Goal: Task Accomplishment & Management: Use online tool/utility

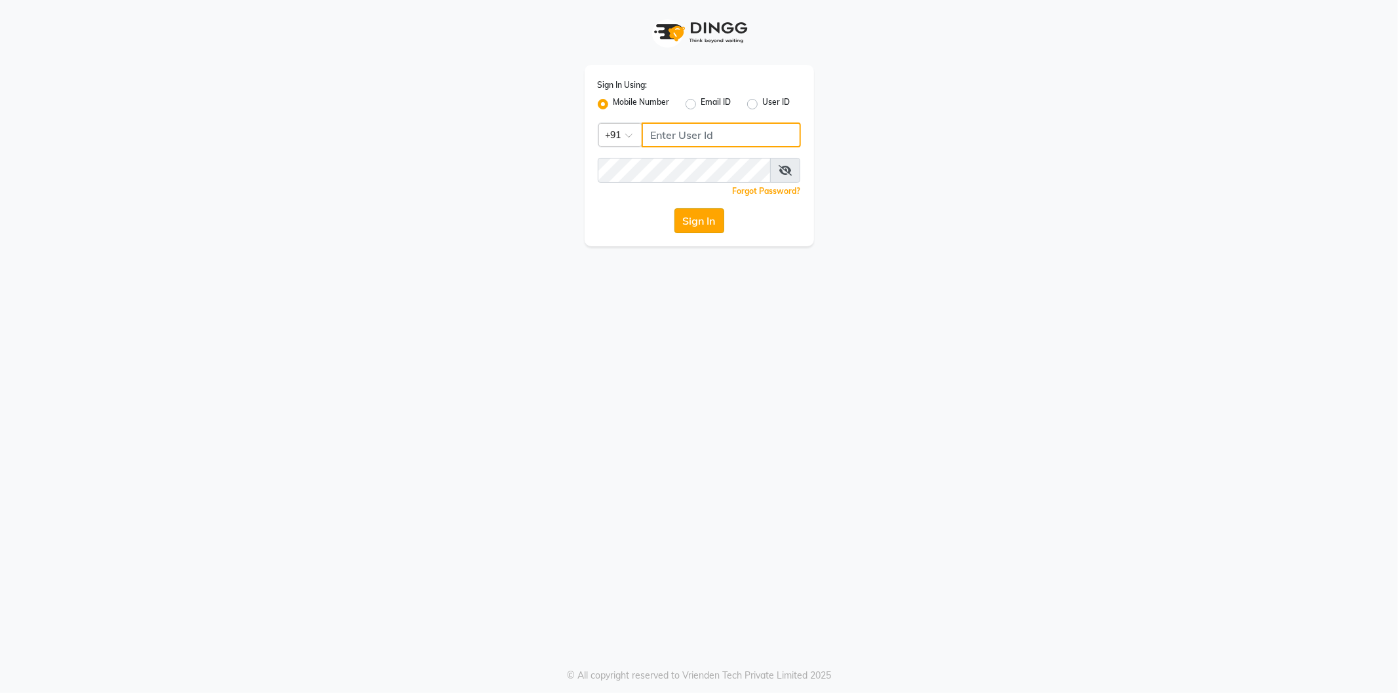
type input "8807542042"
click at [696, 212] on button "Sign In" at bounding box center [699, 220] width 50 height 25
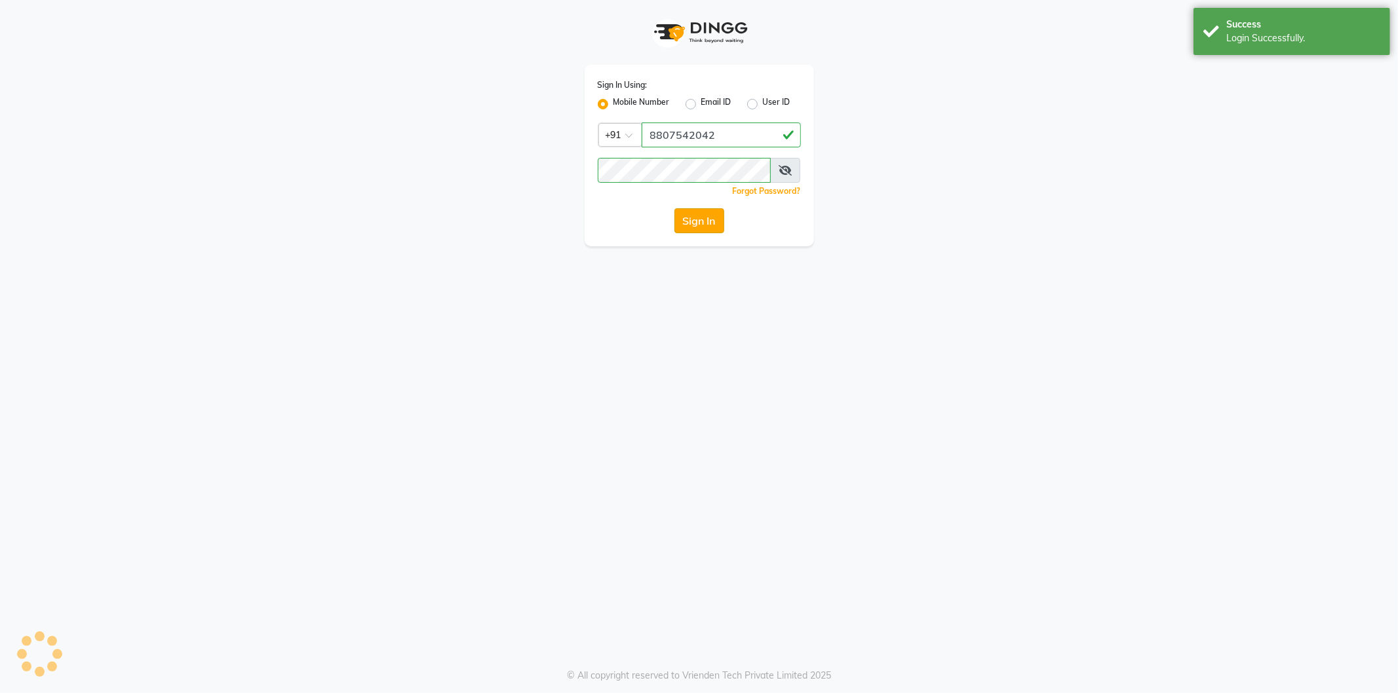
select select "service"
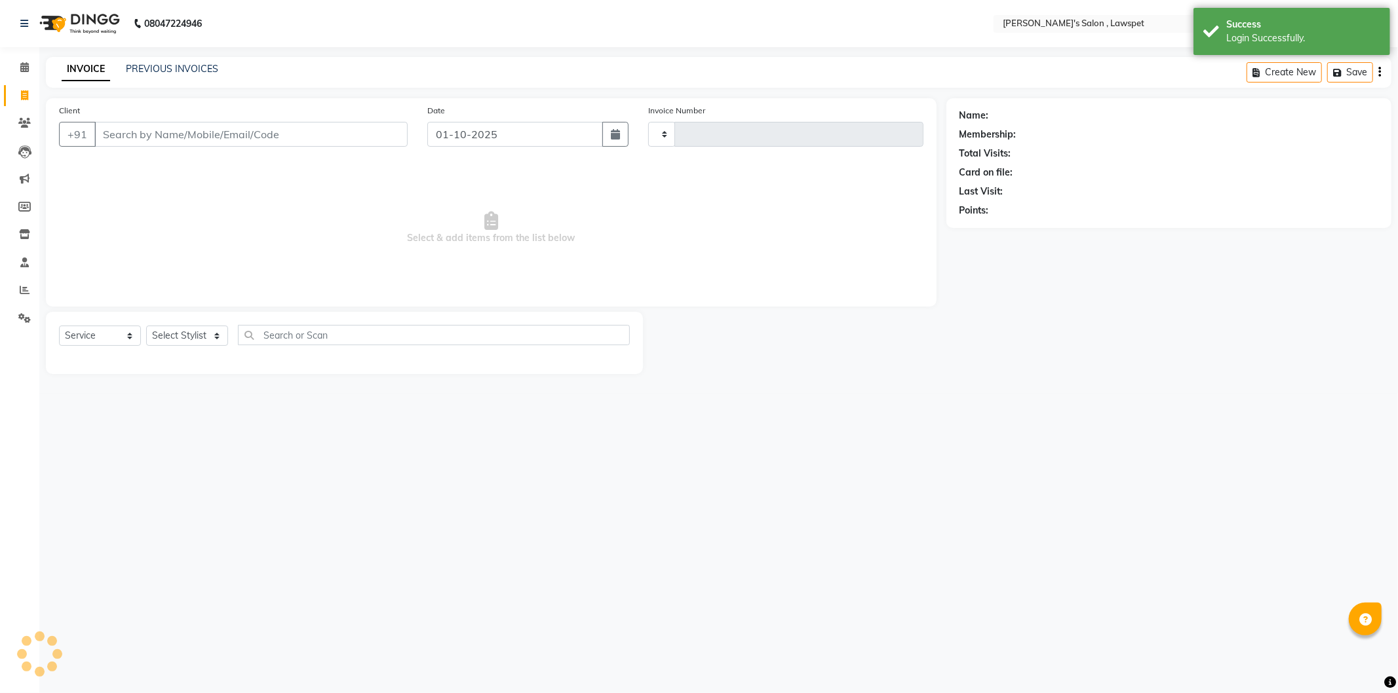
type input "1549"
select select "8614"
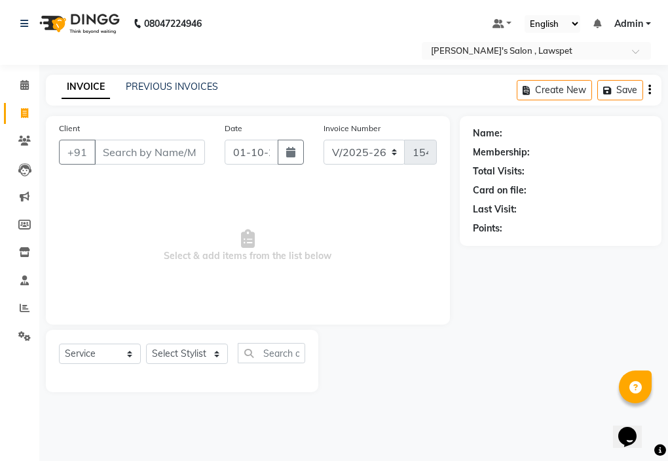
click at [238, 459] on div "08047224946 Select Location × [PERSON_NAME]'s Salon , Lawspet Default Panel My …" at bounding box center [334, 230] width 668 height 461
click at [233, 459] on div "08047224946 Select Location × [PERSON_NAME]'s Salon , Lawspet Default Panel My …" at bounding box center [334, 230] width 668 height 461
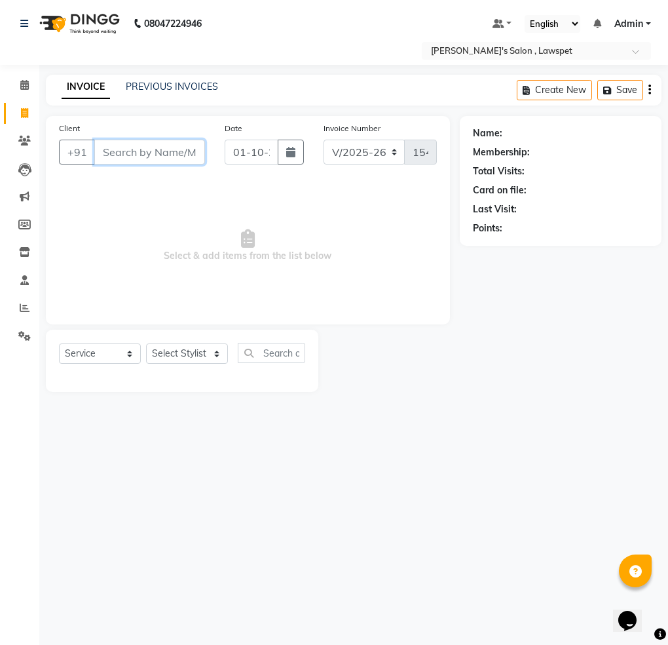
click at [136, 151] on input "Client" at bounding box center [149, 152] width 111 height 25
click at [113, 160] on input "Client" at bounding box center [149, 152] width 111 height 25
paste input "9447880546"
type input "9447880546"
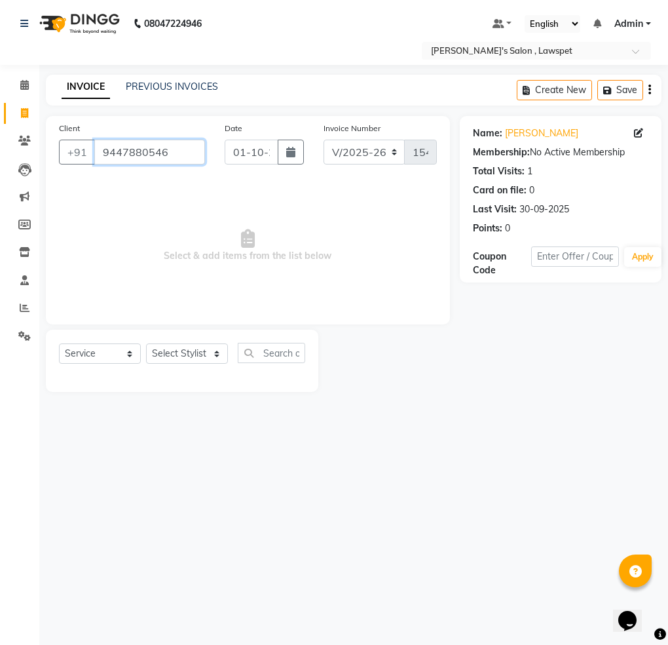
click at [173, 155] on input "9447880546" at bounding box center [149, 152] width 111 height 25
click at [160, 154] on input "Client" at bounding box center [149, 152] width 111 height 25
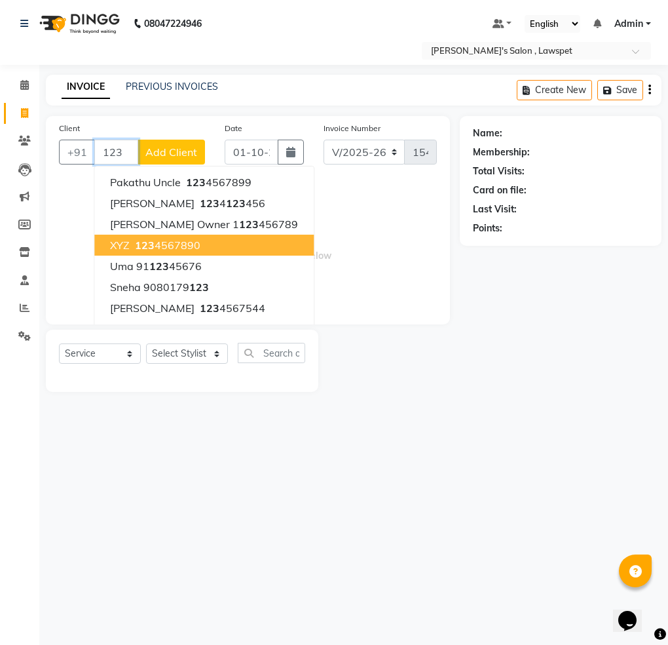
click at [159, 248] on ngb-highlight "123 4567890" at bounding box center [166, 245] width 68 height 13
type input "1234567890"
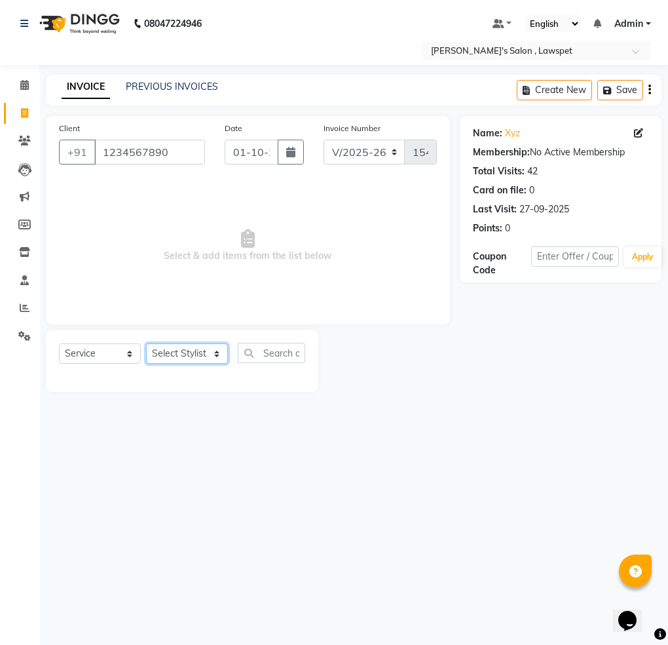
click at [219, 356] on select "Select Stylist Admin [PERSON_NAME]" at bounding box center [187, 353] width 82 height 20
select select "86418"
click at [146, 344] on select "Select Stylist Admin [PERSON_NAME]" at bounding box center [187, 353] width 82 height 20
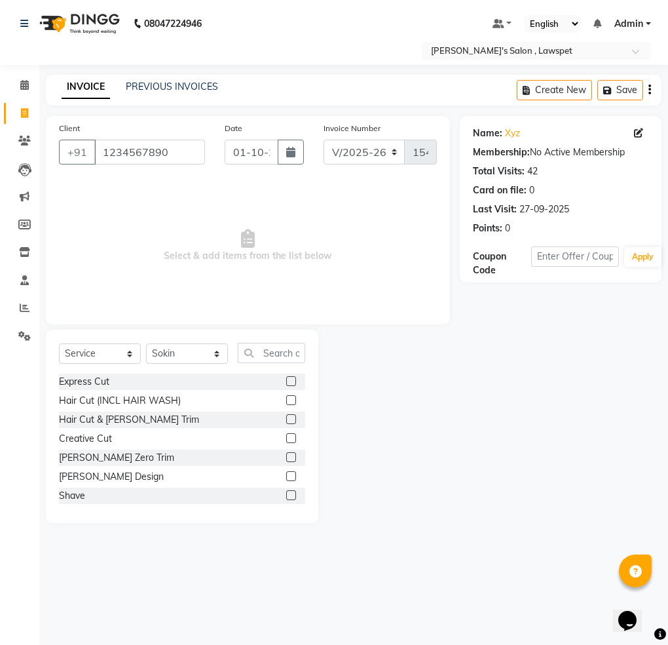
click at [286, 413] on div at bounding box center [295, 419] width 19 height 16
click at [286, 423] on div at bounding box center [290, 421] width 9 height 14
click at [286, 419] on label at bounding box center [291, 419] width 10 height 10
click at [286, 419] on input "checkbox" at bounding box center [290, 419] width 9 height 9
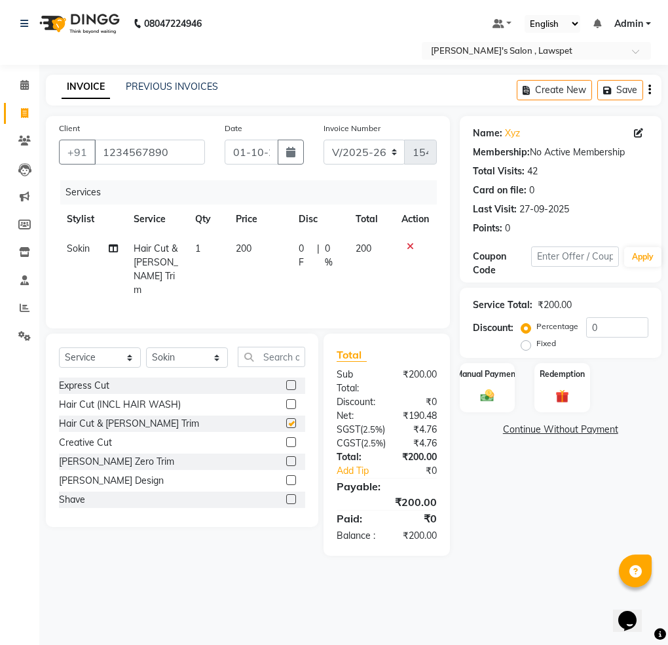
checkbox input "false"
click at [497, 390] on img at bounding box center [487, 396] width 23 height 16
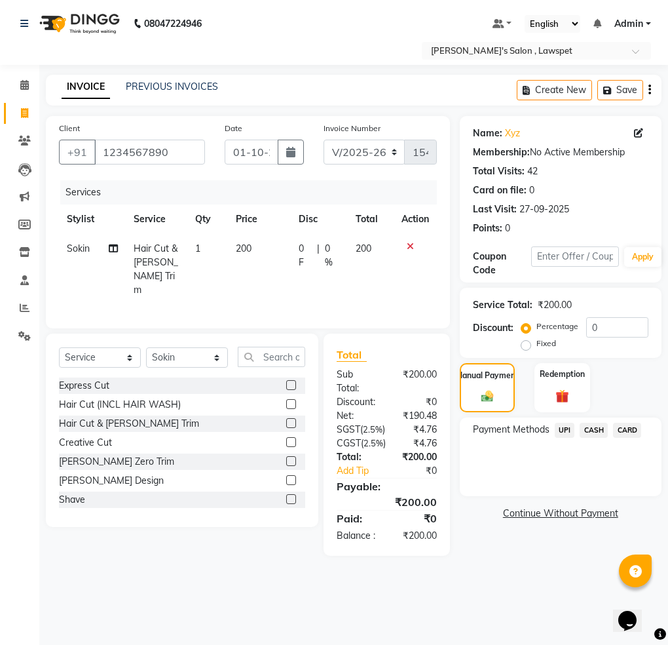
click at [566, 427] on span "UPI" at bounding box center [565, 430] width 20 height 15
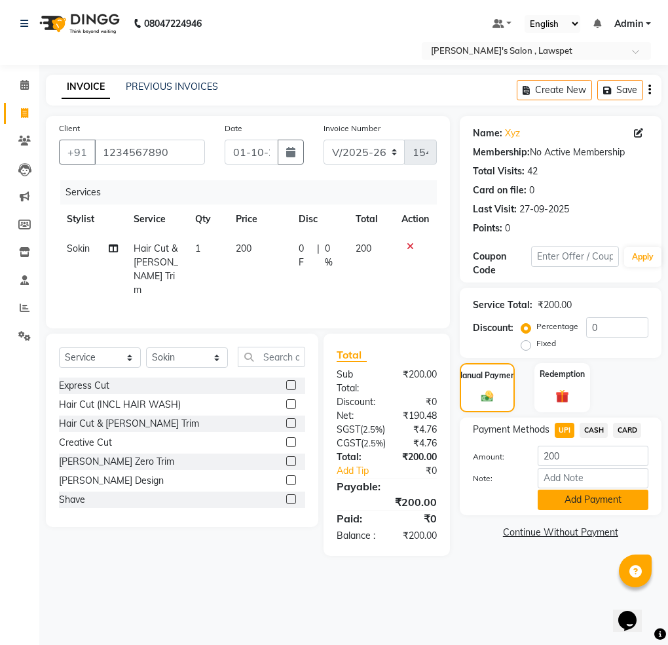
click at [586, 500] on button "Add Payment" at bounding box center [593, 499] width 111 height 20
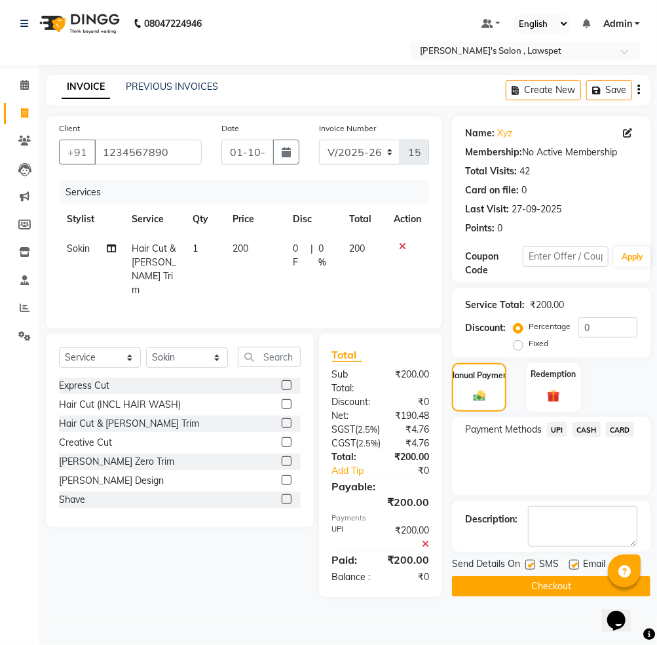
click at [529, 581] on button "Checkout" at bounding box center [551, 586] width 199 height 20
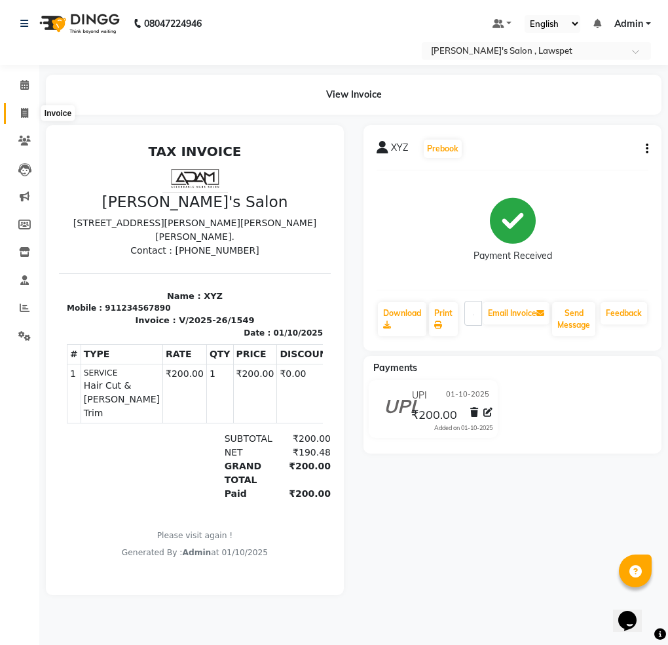
click at [23, 109] on icon at bounding box center [24, 113] width 7 height 10
select select "8614"
select select "service"
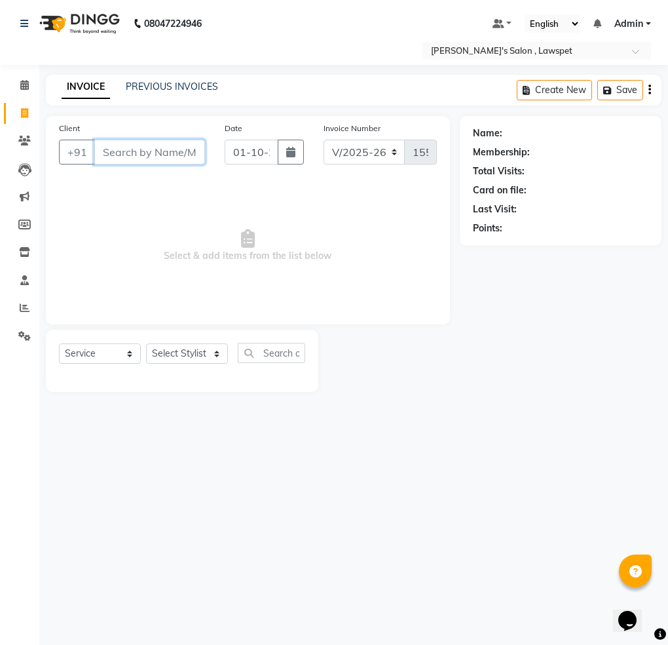
click at [166, 155] on input "Client" at bounding box center [149, 152] width 111 height 25
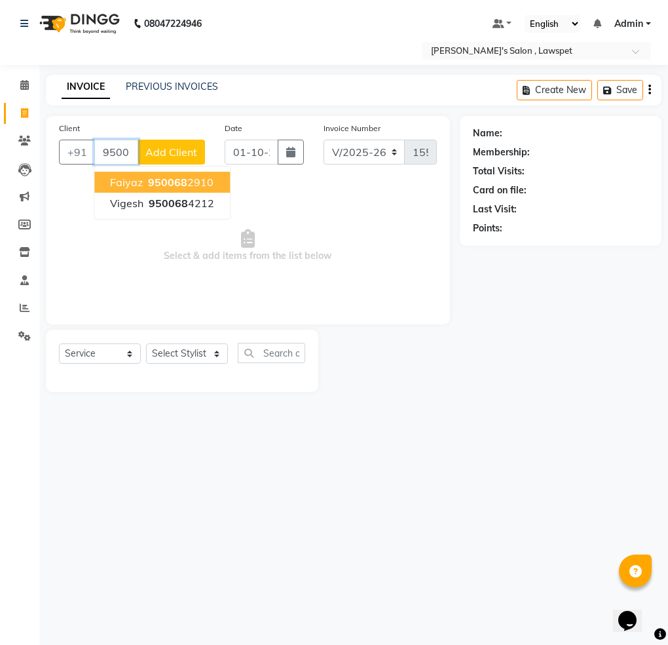
click at [168, 179] on span "950068" at bounding box center [167, 182] width 39 height 13
type input "9500682910"
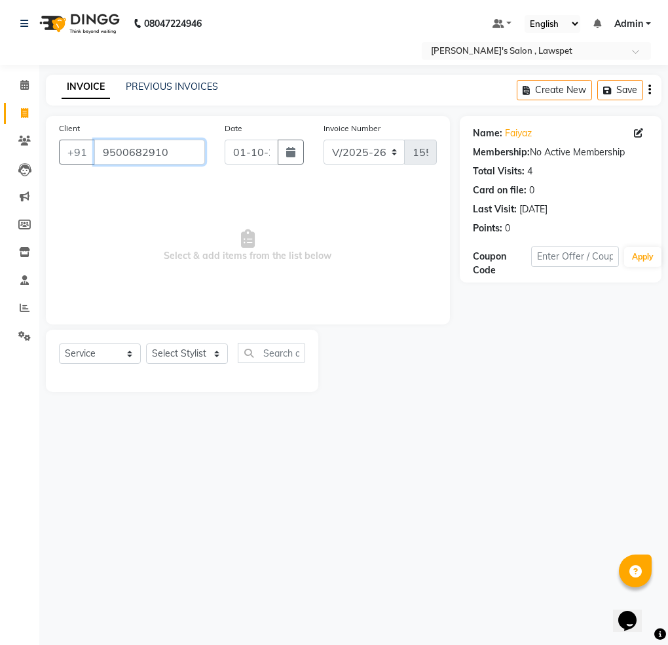
click at [138, 159] on input "9500682910" at bounding box center [149, 152] width 111 height 25
click at [199, 351] on select "Select Stylist Admin [PERSON_NAME]" at bounding box center [187, 353] width 82 height 20
select select "86417"
click at [146, 344] on select "Select Stylist Admin [PERSON_NAME]" at bounding box center [187, 353] width 82 height 20
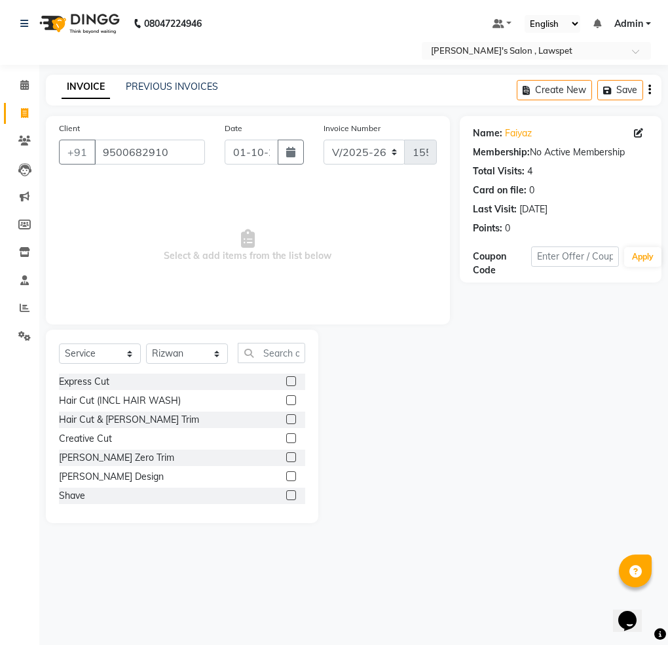
click at [286, 421] on label at bounding box center [291, 419] width 10 height 10
click at [286, 421] on input "checkbox" at bounding box center [290, 419] width 9 height 9
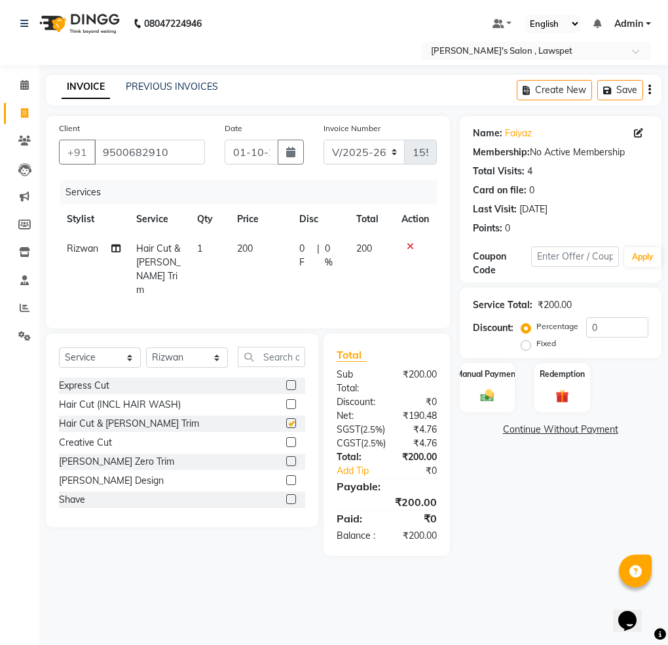
checkbox input "false"
drag, startPoint x: 474, startPoint y: 407, endPoint x: 486, endPoint y: 391, distance: 20.1
click at [474, 408] on div "Manual Payment" at bounding box center [488, 388] width 58 height 52
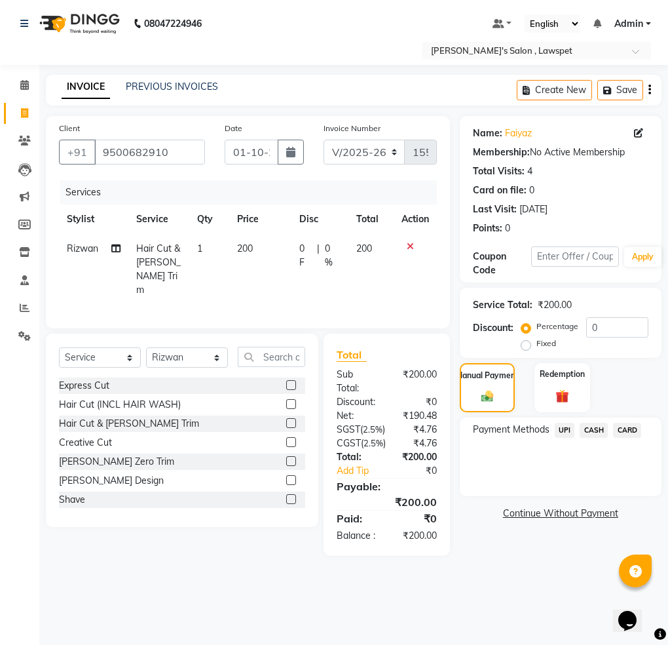
click at [591, 429] on span "CASH" at bounding box center [594, 430] width 28 height 15
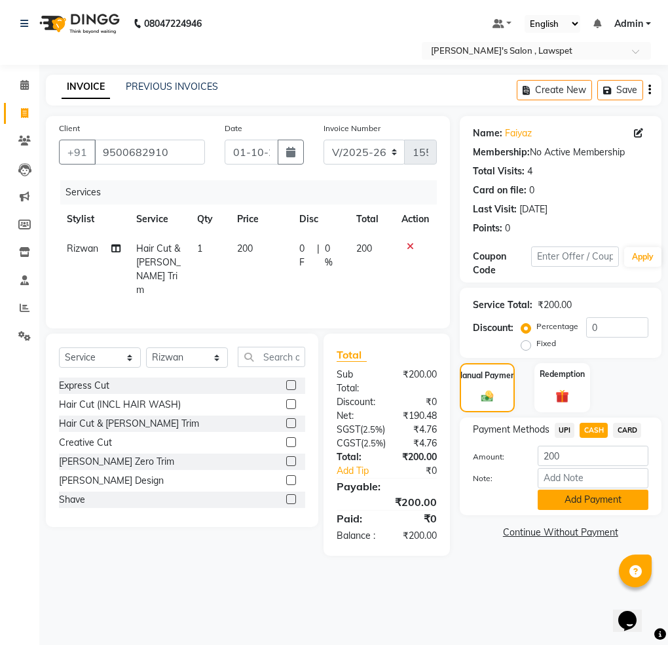
click at [572, 497] on button "Add Payment" at bounding box center [593, 499] width 111 height 20
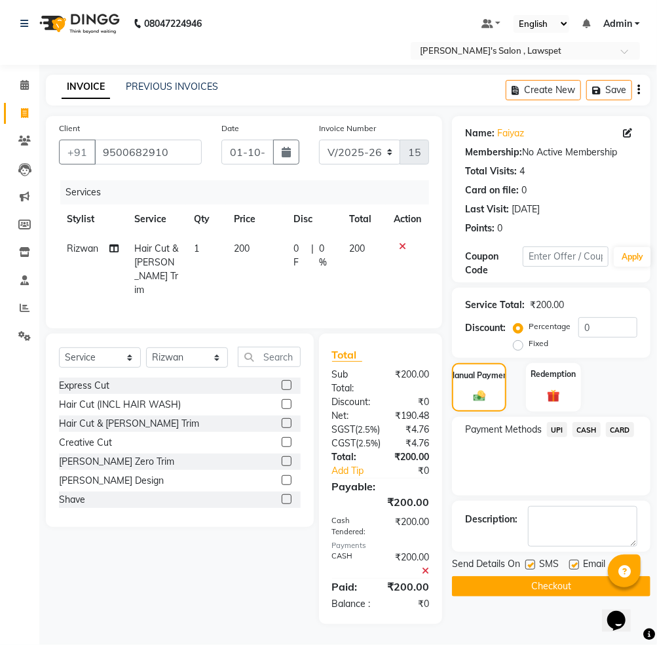
click at [539, 581] on button "Checkout" at bounding box center [551, 586] width 199 height 20
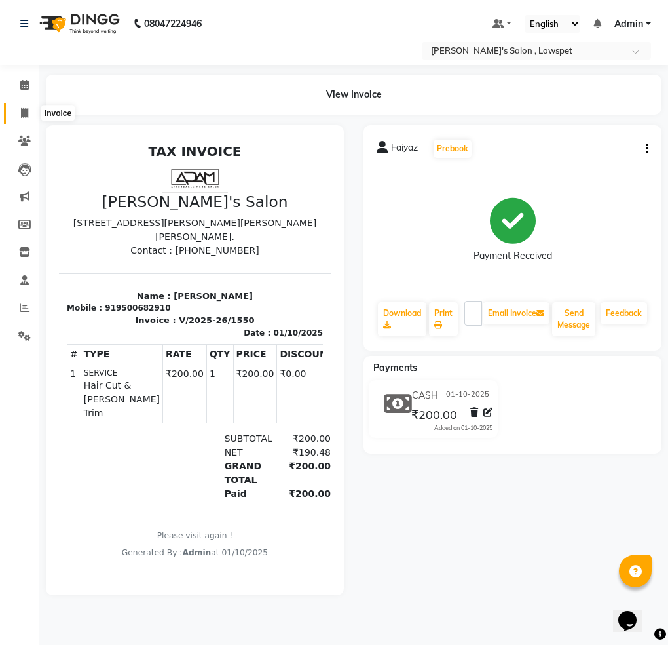
click at [24, 112] on icon at bounding box center [24, 113] width 7 height 10
select select "8614"
select select "service"
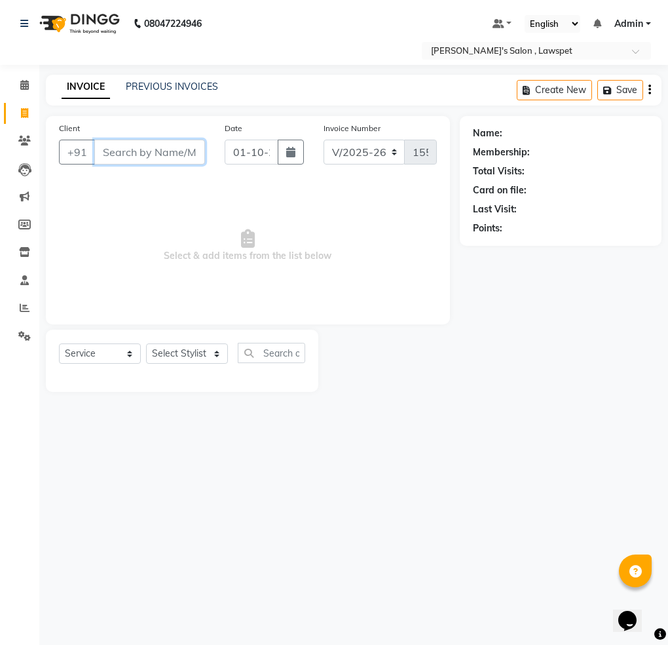
click at [165, 153] on input "Client" at bounding box center [149, 152] width 111 height 25
click at [118, 155] on input "7339693379" at bounding box center [116, 152] width 44 height 25
type input "7339693379"
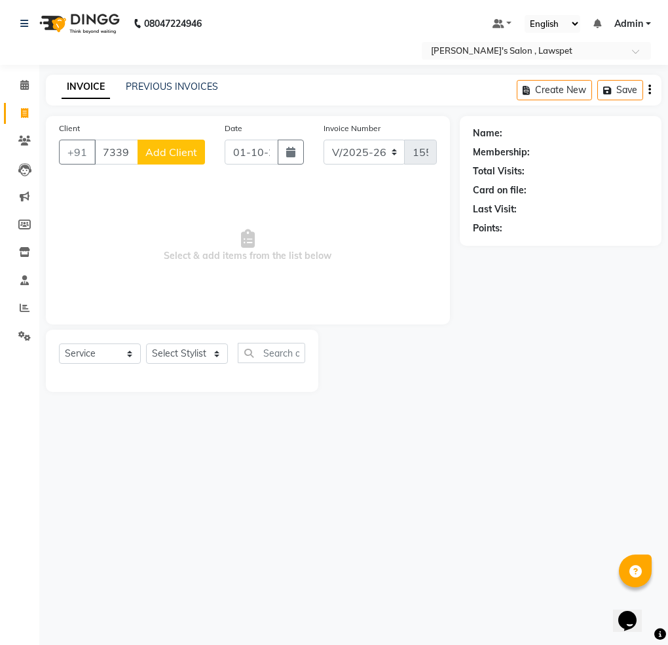
click at [185, 154] on span "Add Client" at bounding box center [171, 151] width 52 height 13
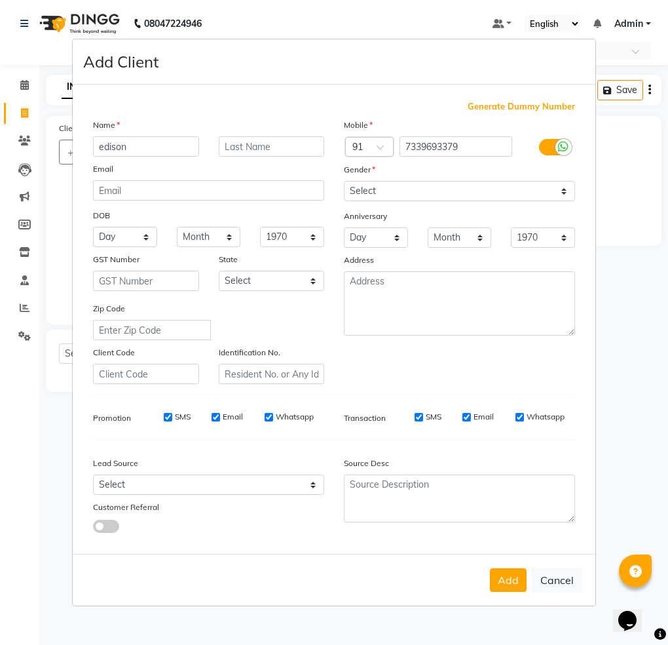
type input "edison"
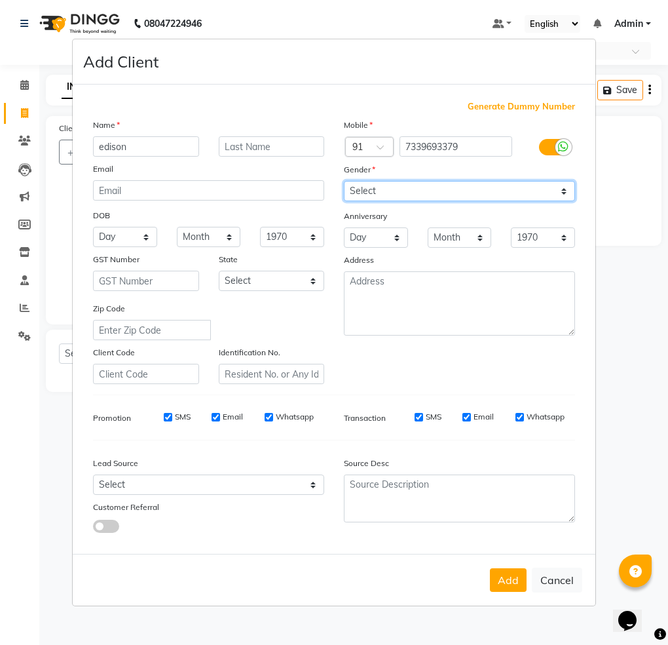
click at [362, 186] on select "Select [DEMOGRAPHIC_DATA] [DEMOGRAPHIC_DATA] Other Prefer Not To Say" at bounding box center [459, 191] width 231 height 20
select select "[DEMOGRAPHIC_DATA]"
click at [344, 181] on select "Select [DEMOGRAPHIC_DATA] [DEMOGRAPHIC_DATA] Other Prefer Not To Say" at bounding box center [459, 191] width 231 height 20
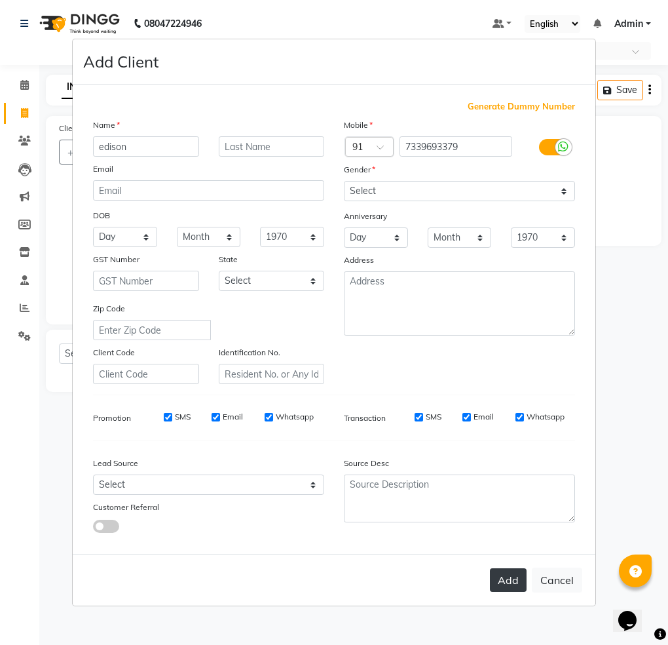
click at [511, 583] on button "Add" at bounding box center [508, 580] width 37 height 24
select select
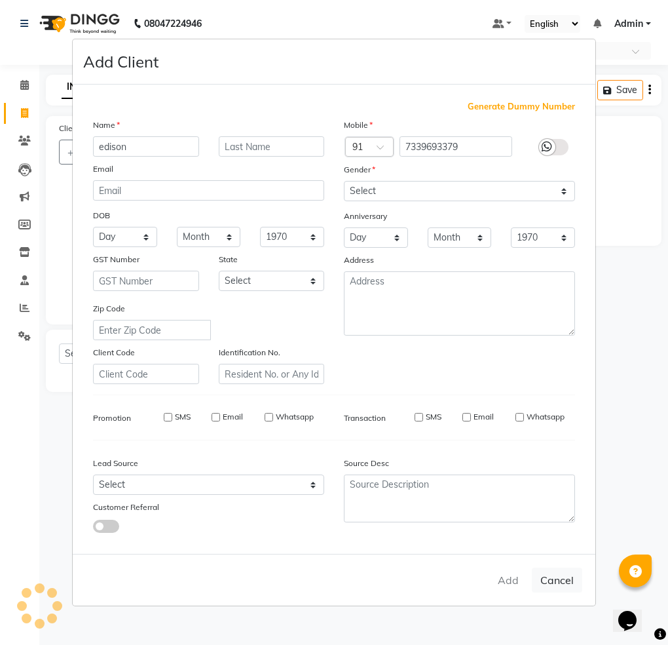
select select
checkbox input "false"
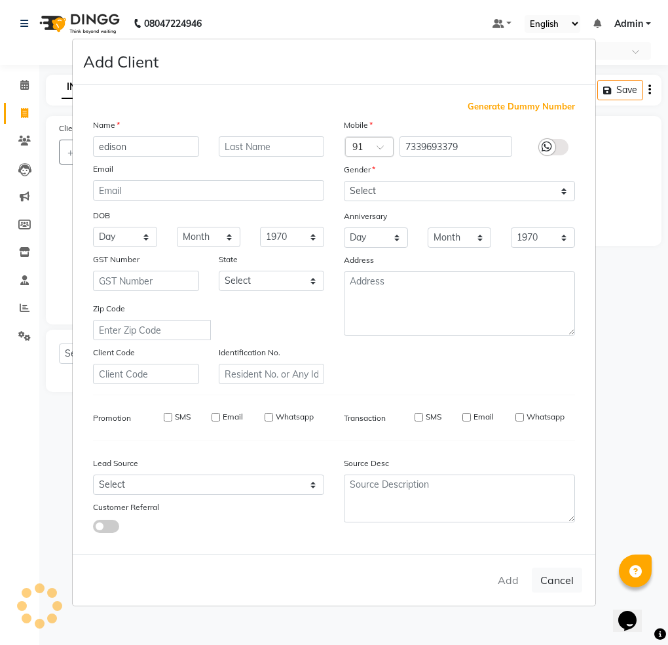
checkbox input "false"
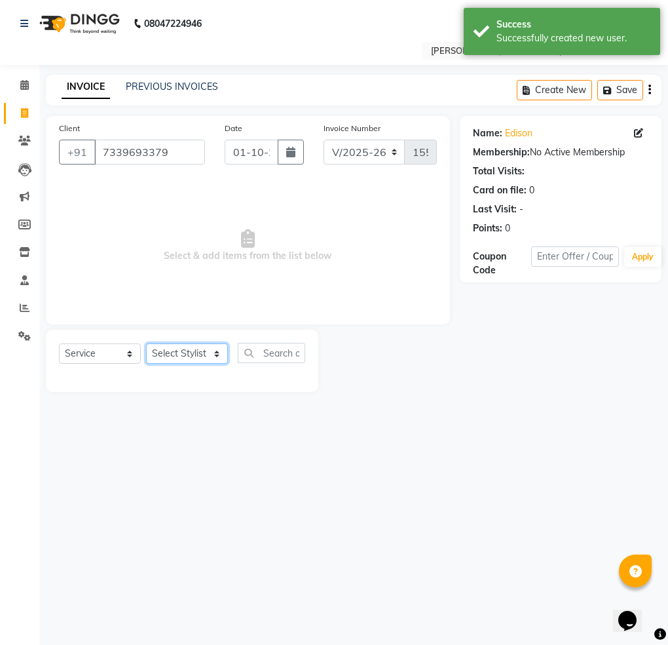
click at [194, 355] on select "Select Stylist Admin [PERSON_NAME]" at bounding box center [187, 353] width 82 height 20
select select "86417"
click at [146, 344] on select "Select Stylist Admin [PERSON_NAME]" at bounding box center [187, 353] width 82 height 20
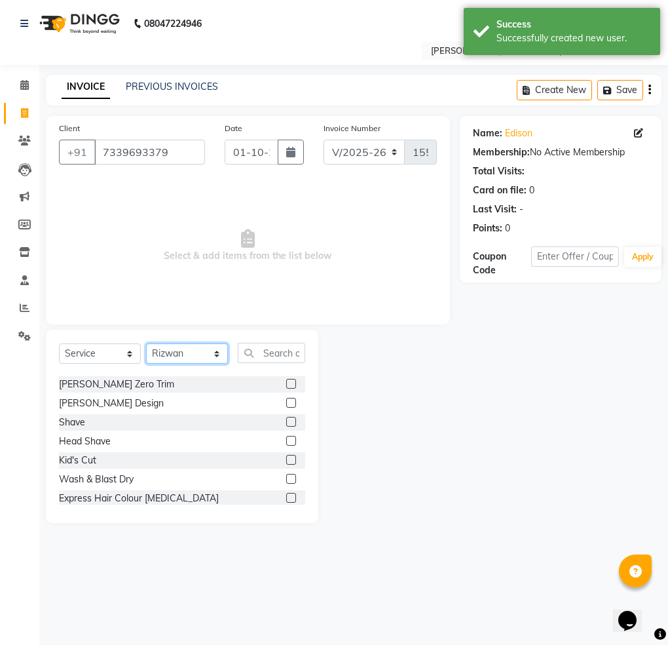
scroll to position [73, 0]
click at [286, 417] on label at bounding box center [291, 422] width 10 height 10
click at [286, 419] on input "checkbox" at bounding box center [290, 423] width 9 height 9
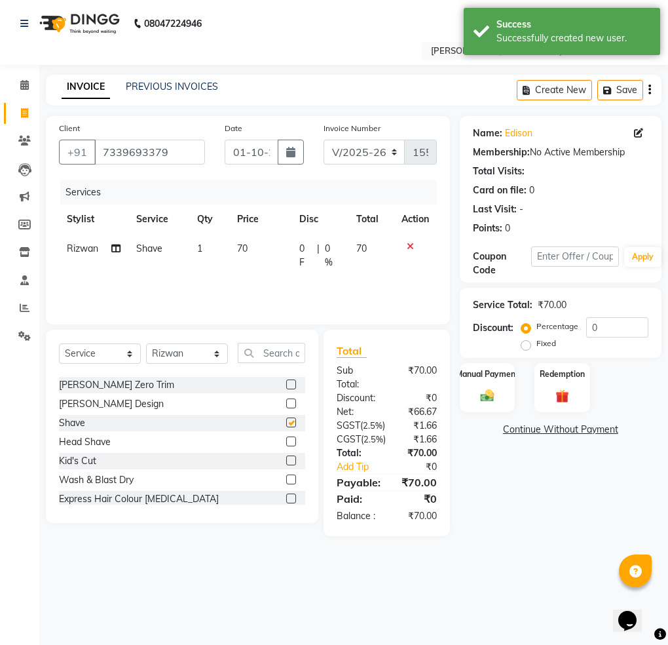
checkbox input "false"
click at [487, 377] on label "Manual Payment" at bounding box center [488, 373] width 66 height 12
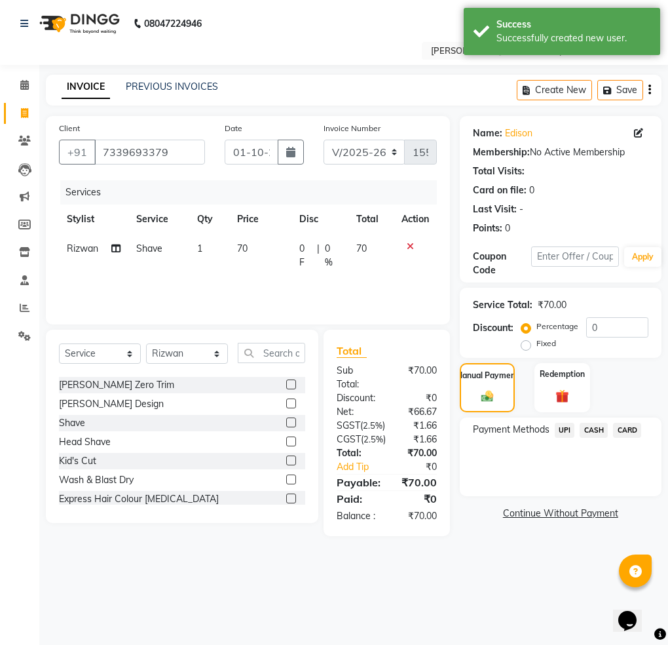
click at [567, 423] on span "UPI" at bounding box center [565, 430] width 20 height 15
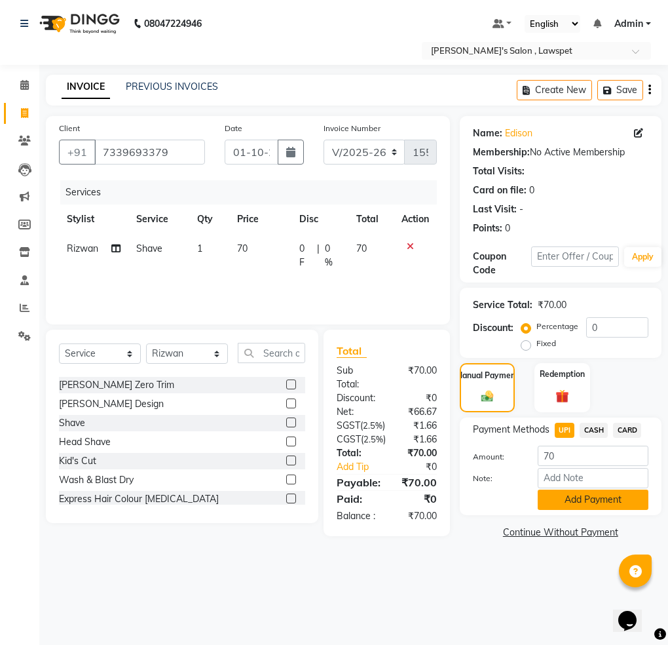
click at [560, 508] on button "Add Payment" at bounding box center [593, 499] width 111 height 20
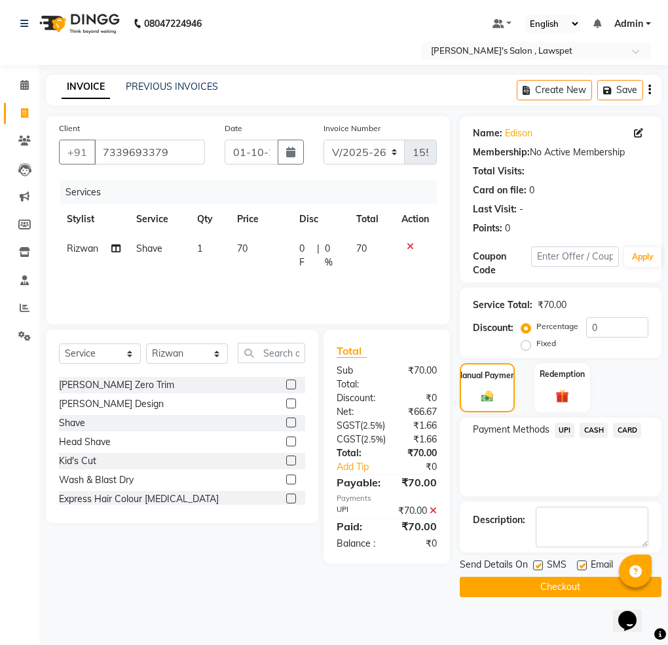
click at [525, 582] on button "Checkout" at bounding box center [561, 587] width 202 height 20
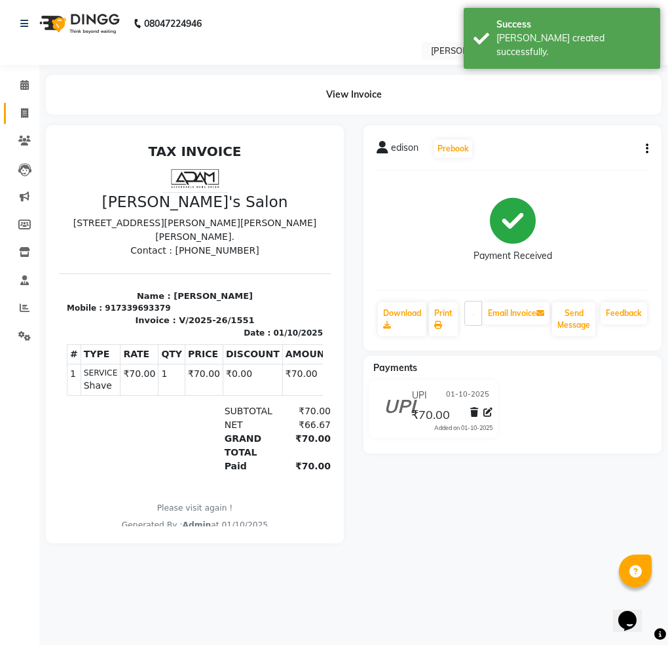
click at [23, 121] on link "Invoice" at bounding box center [19, 114] width 31 height 22
select select "8614"
select select "service"
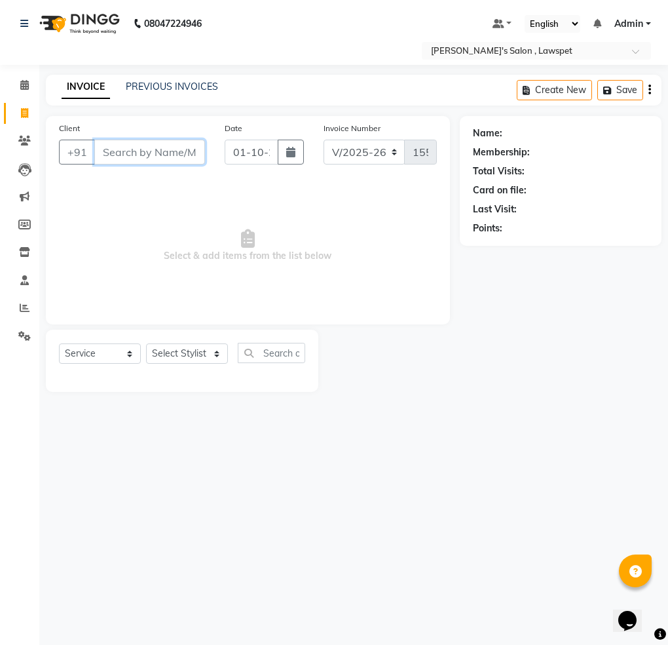
click at [152, 157] on input "Client" at bounding box center [149, 152] width 111 height 25
click at [164, 159] on input "Client" at bounding box center [149, 152] width 111 height 25
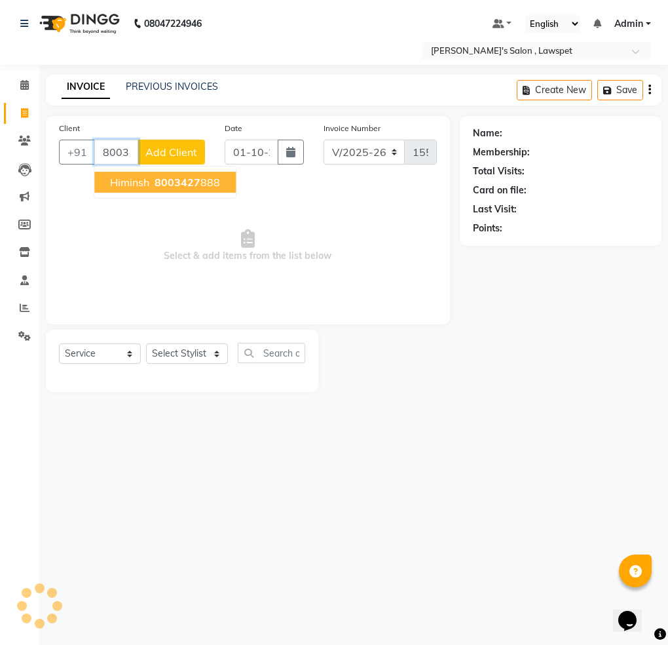
type input "8003427888"
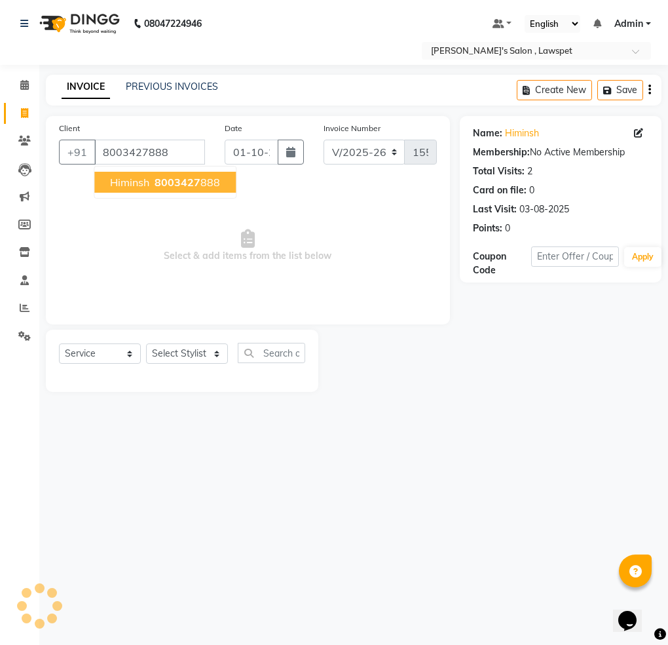
click at [192, 182] on span "8003427" at bounding box center [178, 182] width 46 height 13
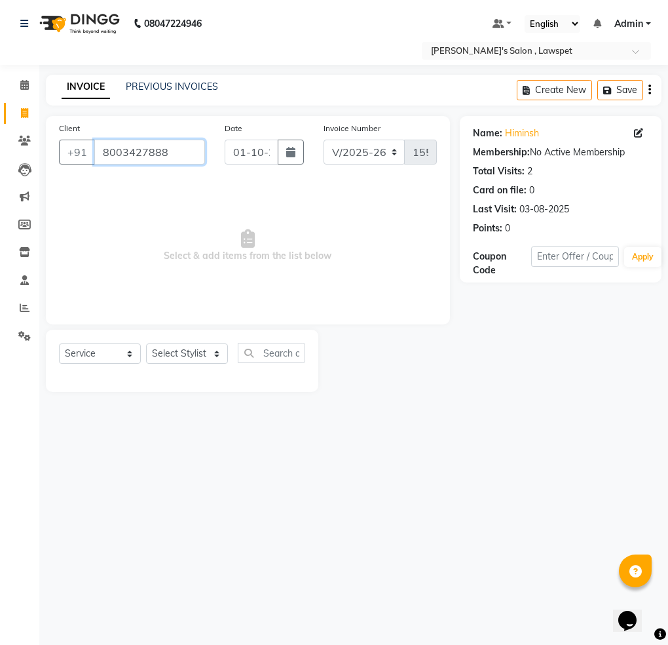
click at [143, 157] on input "8003427888" at bounding box center [149, 152] width 111 height 25
click at [143, 156] on input "8003427888" at bounding box center [149, 152] width 111 height 25
drag, startPoint x: 213, startPoint y: 354, endPoint x: 213, endPoint y: 362, distance: 7.9
click at [213, 354] on select "Select Stylist Admin [PERSON_NAME]" at bounding box center [187, 353] width 82 height 20
select select "86418"
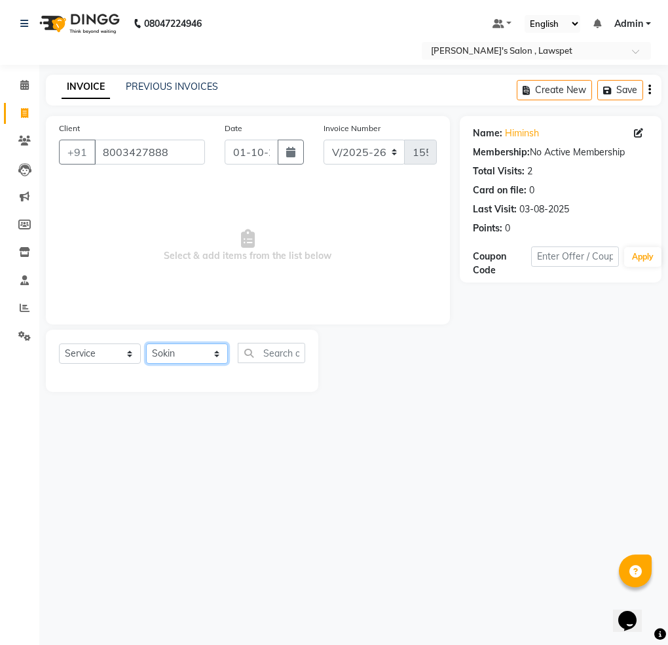
click at [146, 344] on select "Select Stylist Admin [PERSON_NAME]" at bounding box center [187, 353] width 82 height 20
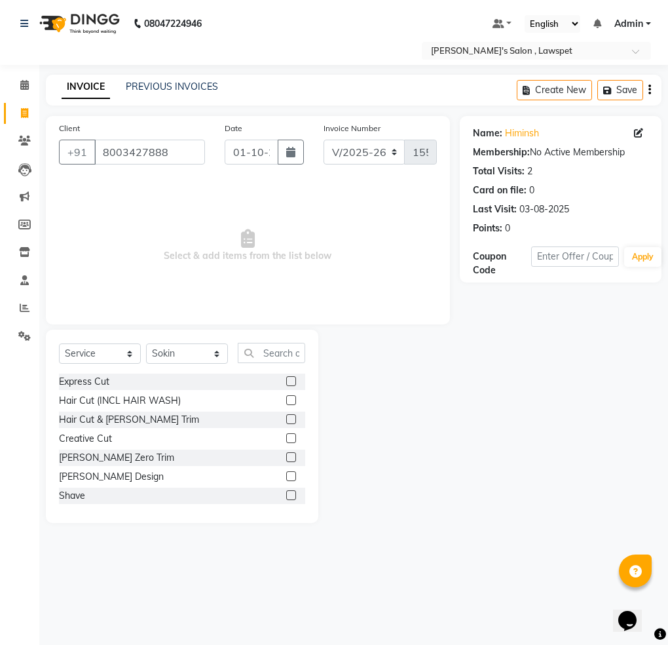
click at [286, 418] on label at bounding box center [291, 419] width 10 height 10
click at [286, 418] on input "checkbox" at bounding box center [290, 419] width 9 height 9
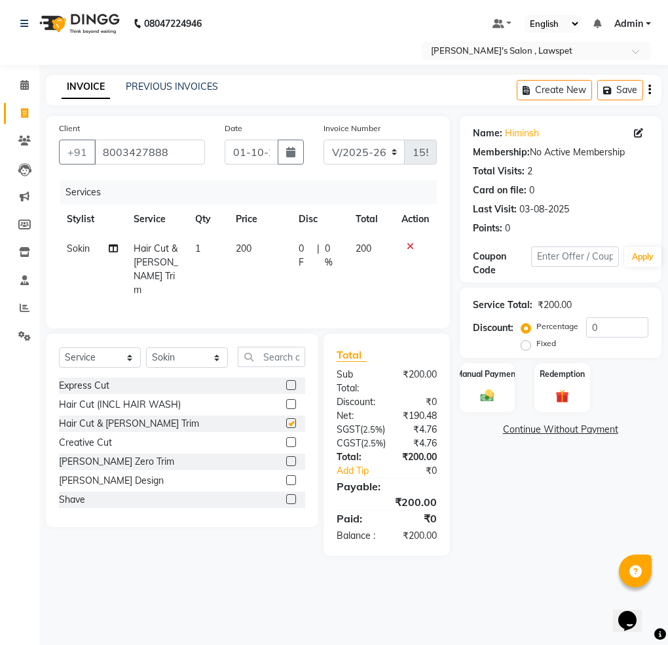
checkbox input "false"
click at [456, 393] on div "Manual Payment Redemption" at bounding box center [560, 388] width 221 height 50
click at [474, 387] on div "Manual Payment" at bounding box center [488, 388] width 58 height 52
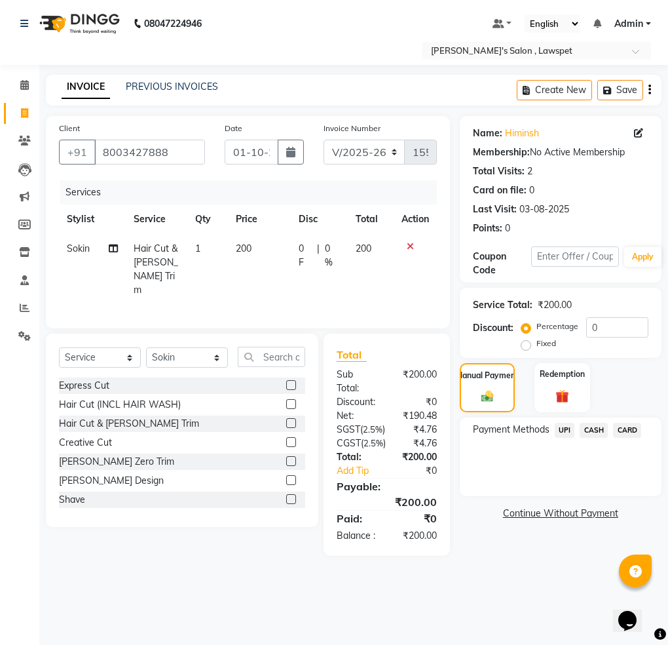
click at [595, 428] on span "CASH" at bounding box center [594, 430] width 28 height 15
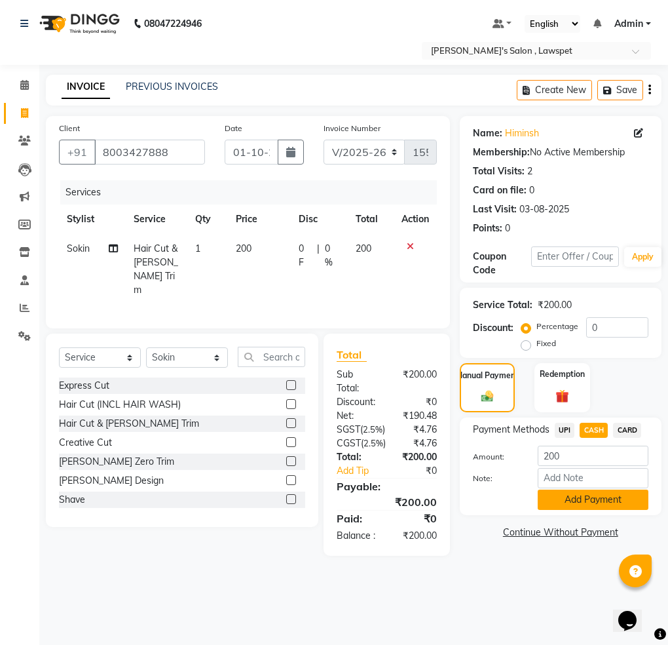
click at [588, 500] on button "Add Payment" at bounding box center [593, 499] width 111 height 20
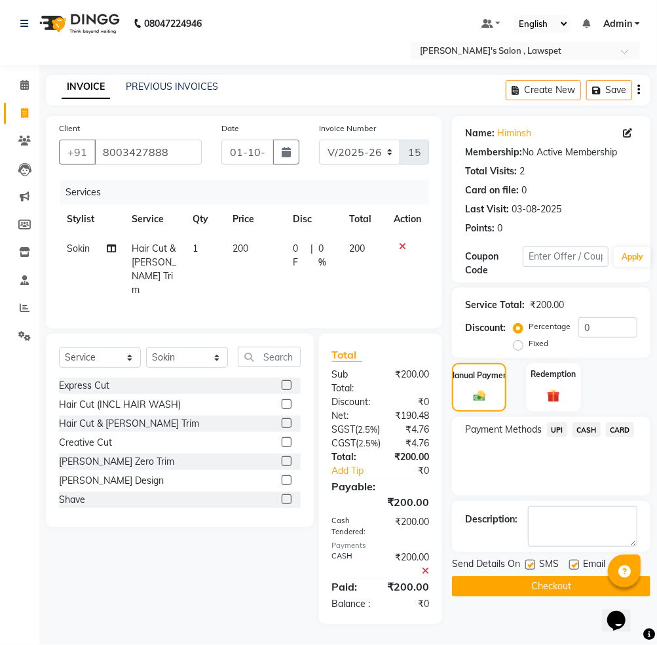
scroll to position [37, 0]
click at [552, 576] on button "Checkout" at bounding box center [551, 586] width 199 height 20
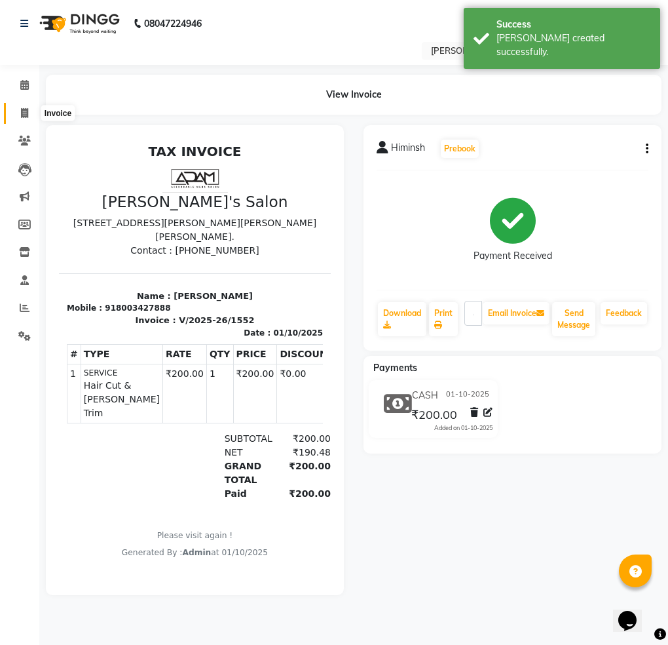
click at [22, 112] on icon at bounding box center [24, 113] width 7 height 10
select select "8614"
select select "service"
